Goal: Navigation & Orientation: Find specific page/section

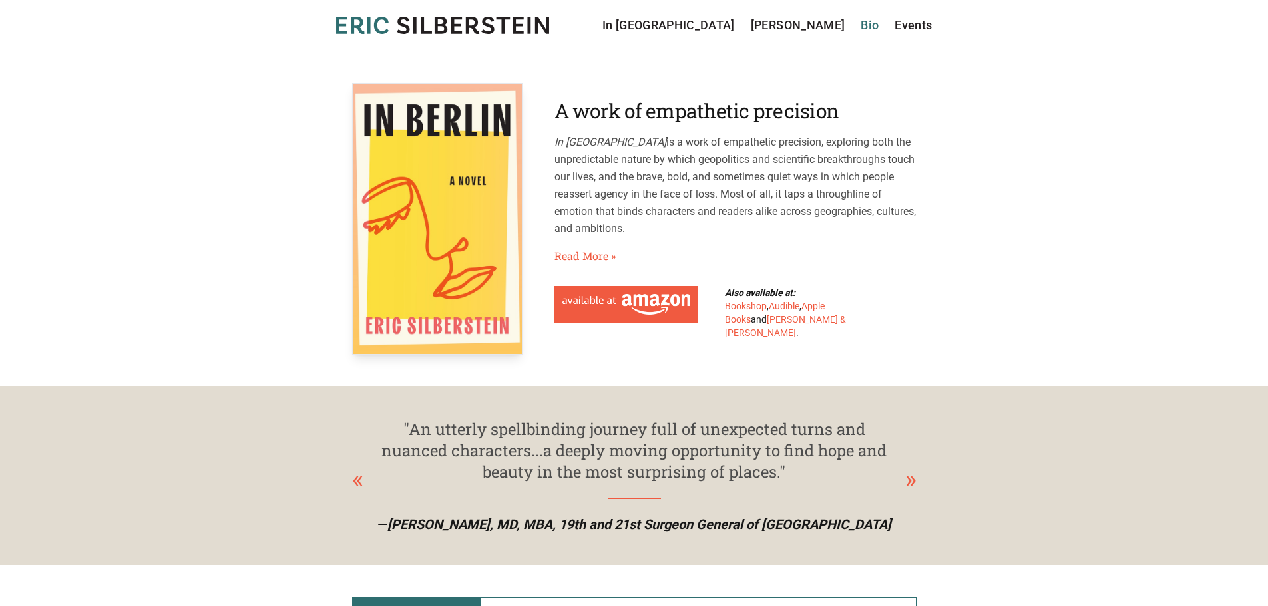
click at [863, 25] on link "Bio" at bounding box center [869, 25] width 18 height 19
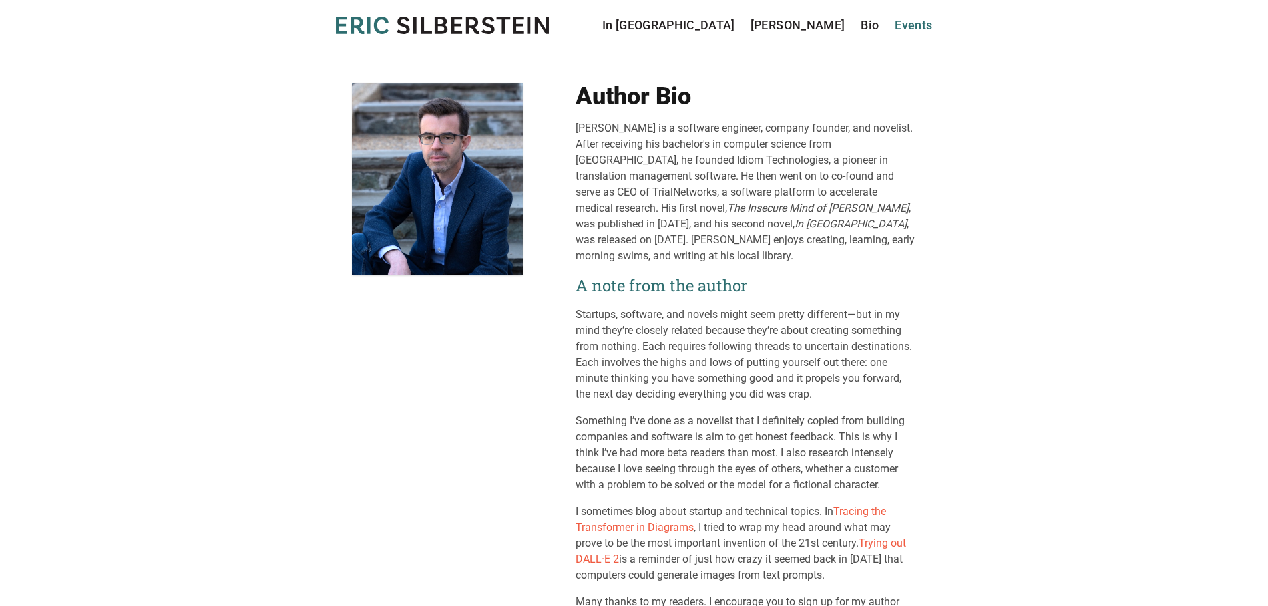
click at [917, 22] on link "Events" at bounding box center [912, 25] width 37 height 19
